Goal: Task Accomplishment & Management: Use online tool/utility

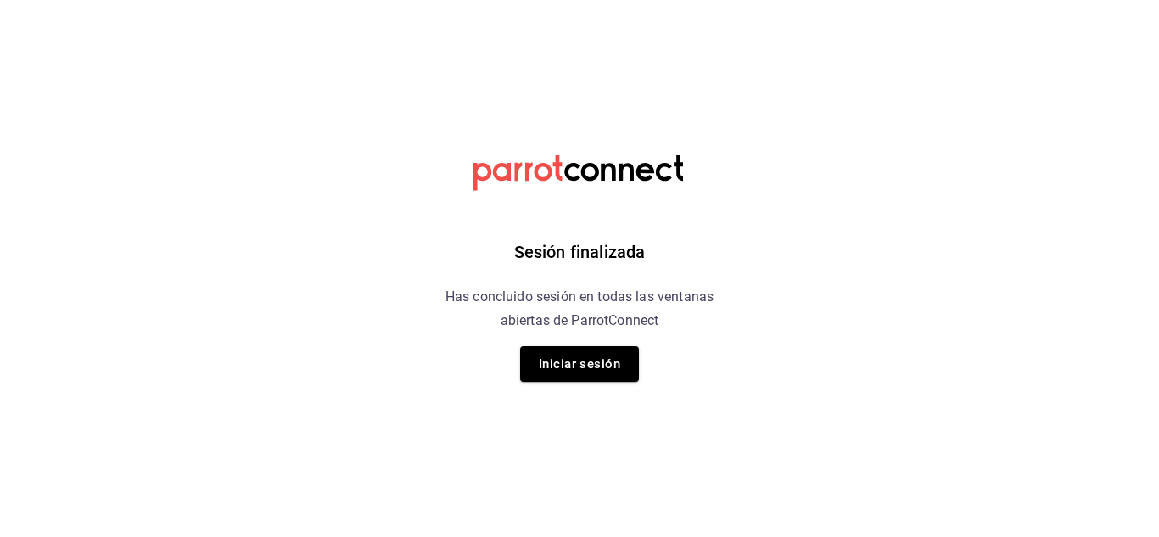
click at [519, 362] on div "Sesión finalizada Has concluido sesión en todas las ventanas abiertas de Parrot…" at bounding box center [580, 268] width 429 height 537
click at [520, 358] on button "Iniciar sesión" at bounding box center [579, 364] width 119 height 36
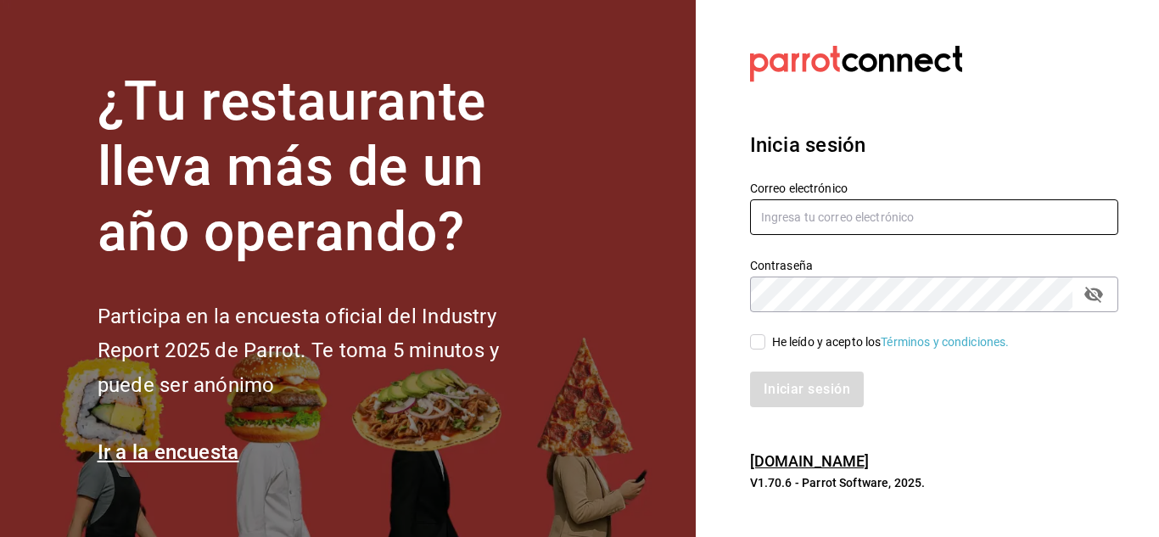
type input "Aranza@sanjuangrill.com"
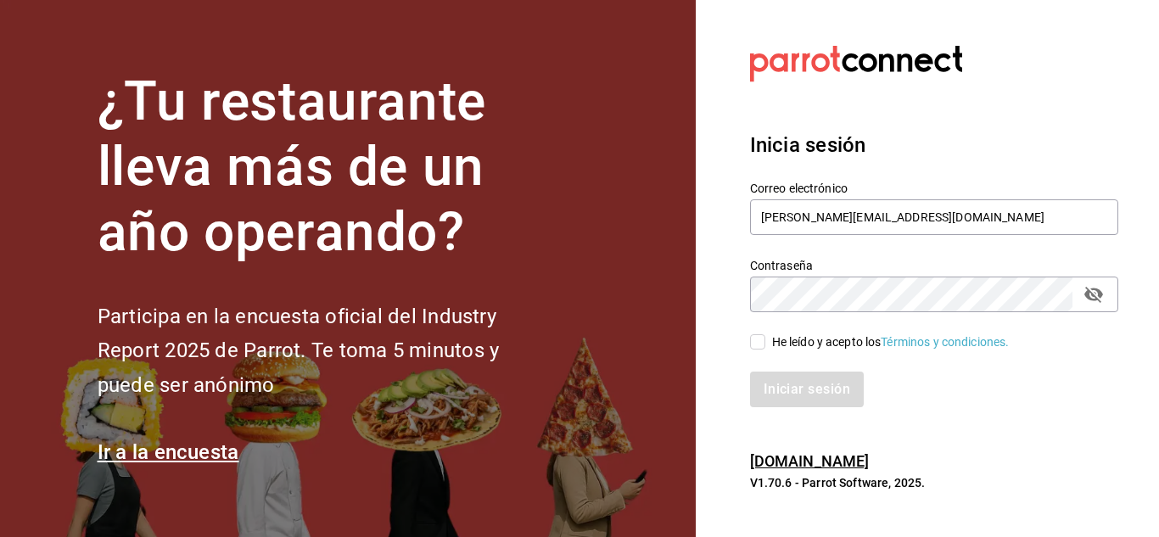
click at [756, 340] on input "He leído y acepto los Términos y condiciones." at bounding box center [757, 341] width 15 height 15
checkbox input "true"
click at [783, 390] on button "Iniciar sesión" at bounding box center [807, 390] width 115 height 36
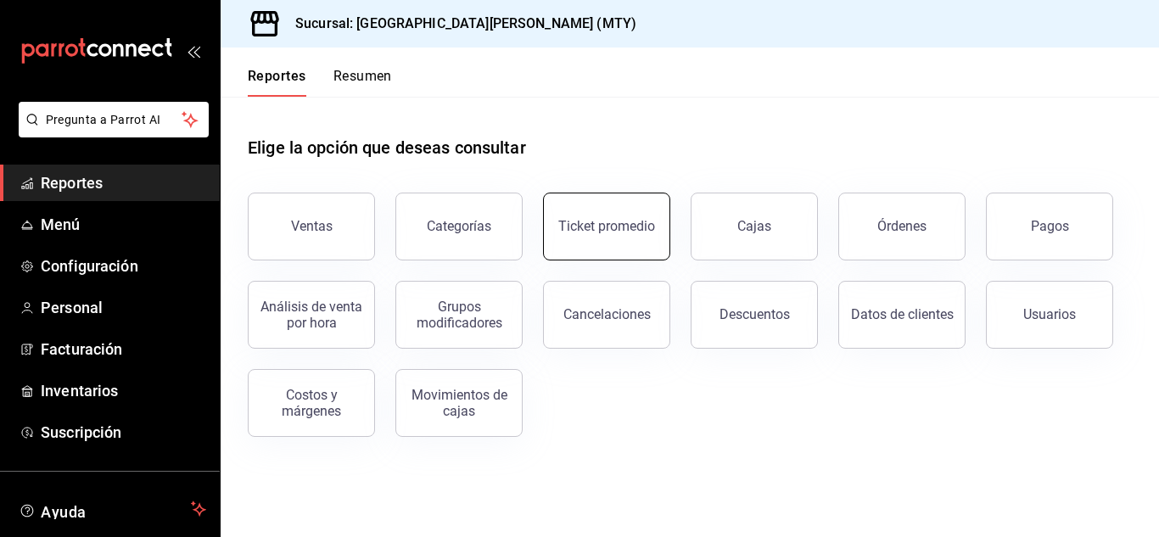
click at [597, 242] on button "Ticket promedio" at bounding box center [606, 227] width 127 height 68
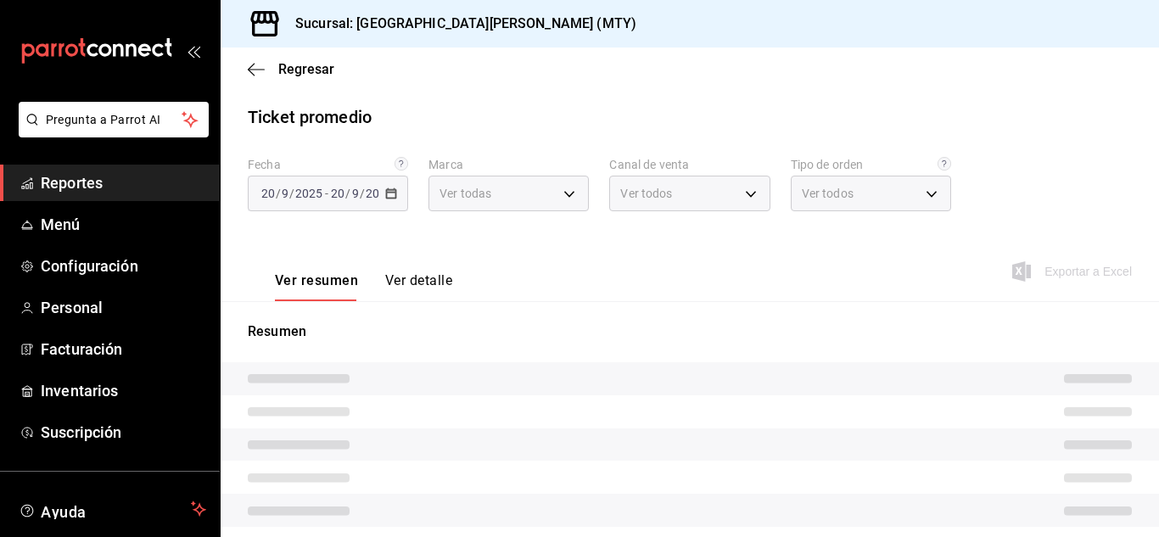
type input "993182a7-2c84-4ec8-9ef4-4438dae30c02"
type input "PARROT,UBER_EATS,RAPPI,DIDI_FOOD,ONLINE"
type input "96359a79-f33f-45b3-934b-2867b65d345c,c6fcd88e-9977-4e7e-951e-e2b9f3ed99d5,482ce…"
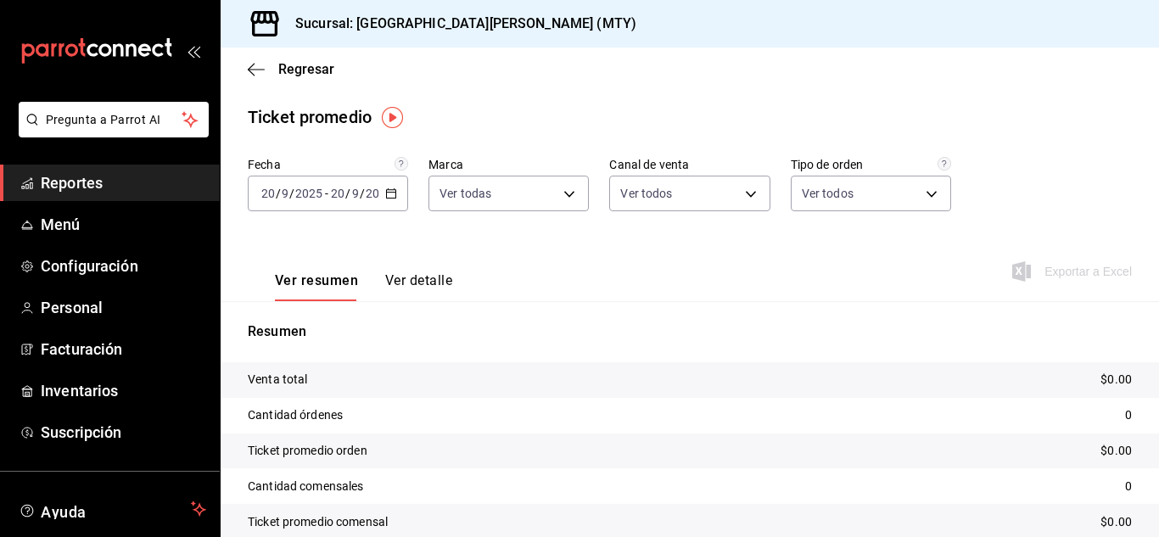
click at [394, 193] on icon "button" at bounding box center [391, 194] width 12 height 12
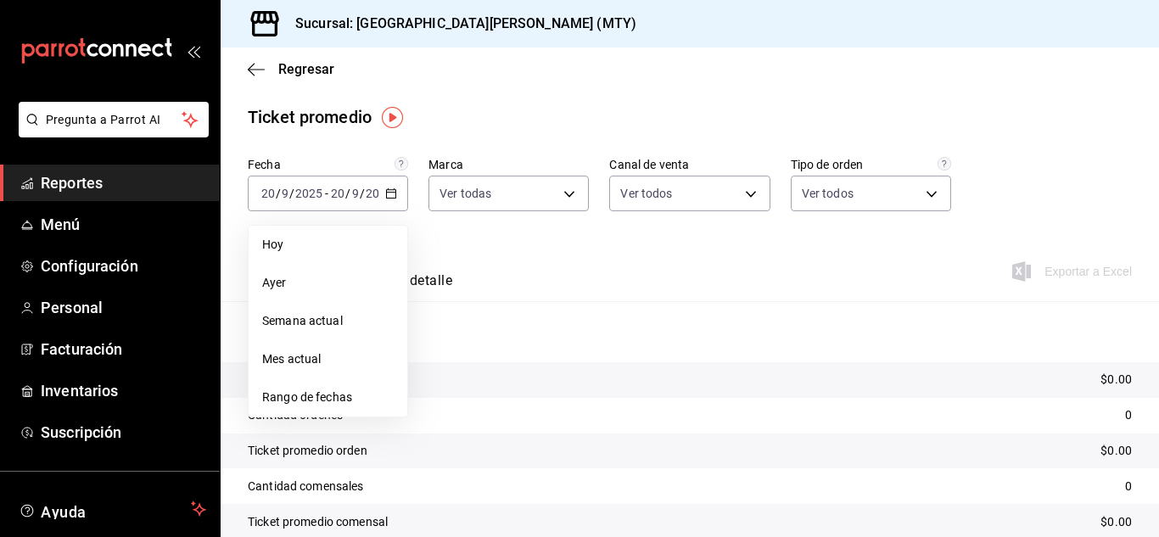
click at [295, 280] on span "Ayer" at bounding box center [328, 283] width 132 height 18
